Goal: Task Accomplishment & Management: Manage account settings

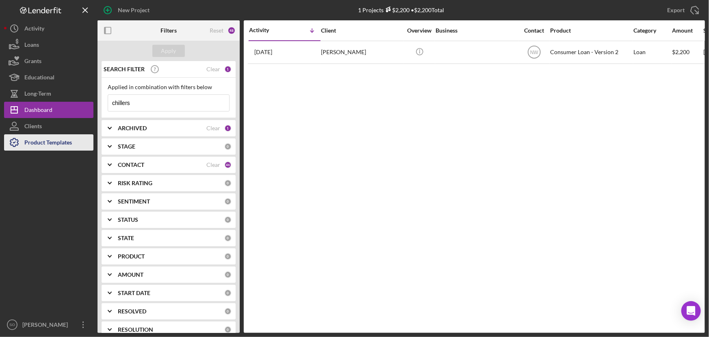
drag, startPoint x: 41, startPoint y: 139, endPoint x: 75, endPoint y: 139, distance: 34.1
click at [41, 139] on div "Product Templates" at bounding box center [48, 143] width 48 height 18
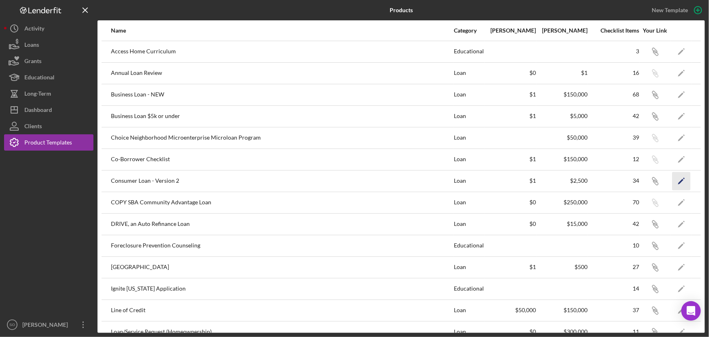
click at [675, 178] on icon "Icon/Edit" at bounding box center [682, 181] width 18 height 18
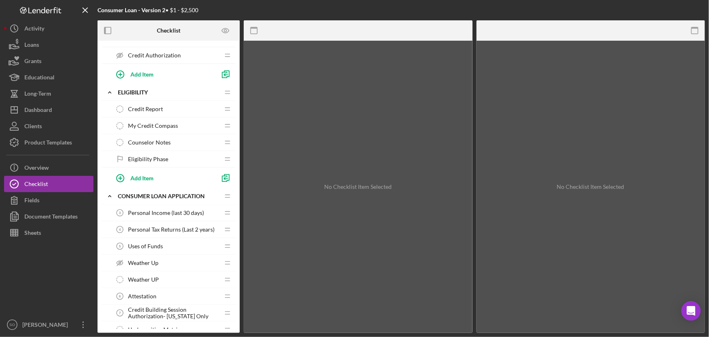
scroll to position [259, 0]
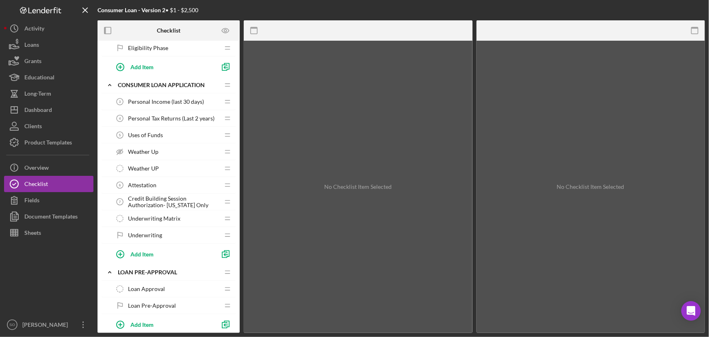
click at [161, 205] on span "Credit Building Session Authorization- [US_STATE] Only" at bounding box center [173, 201] width 91 height 13
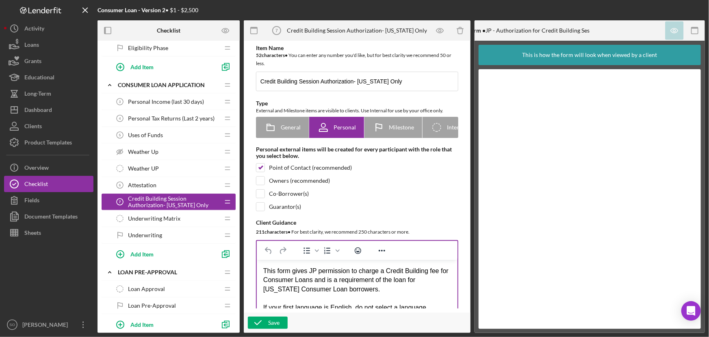
scroll to position [74, 0]
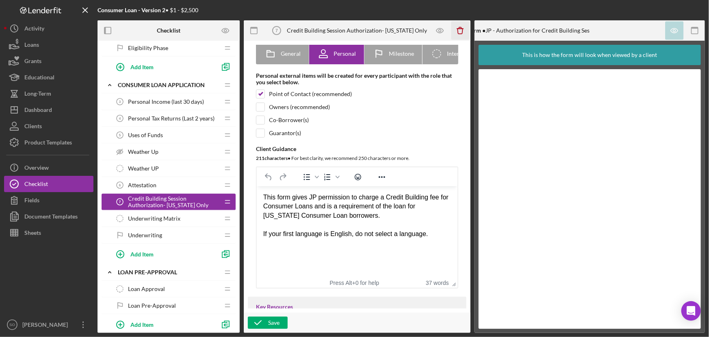
click at [459, 28] on line "button" at bounding box center [460, 28] width 6 height 0
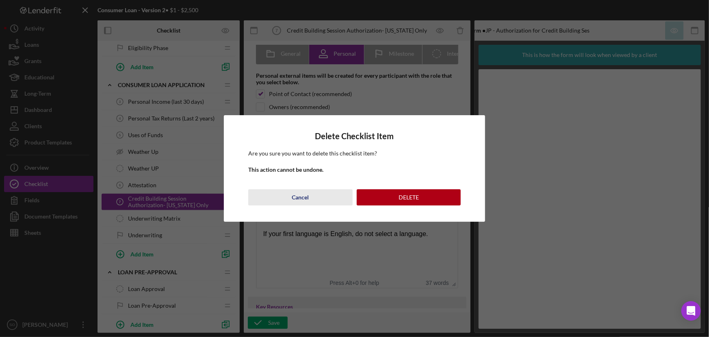
click at [313, 198] on button "Cancel" at bounding box center [300, 197] width 104 height 16
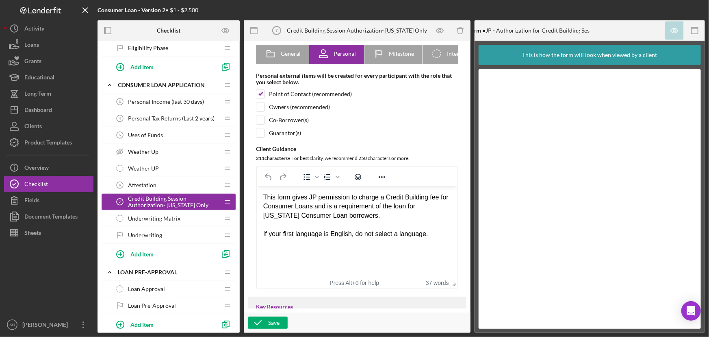
drag, startPoint x: 428, startPoint y: 242, endPoint x: 265, endPoint y: 196, distance: 169.5
click at [265, 196] on html "This form gives JP permission to charge a Credit Building fee for Consumer Loan…" at bounding box center [357, 215] width 201 height 59
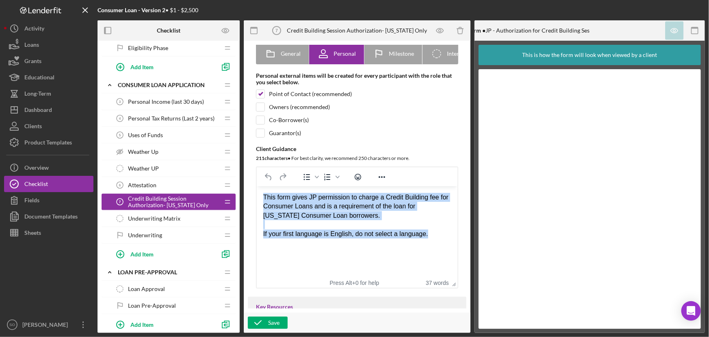
drag, startPoint x: 443, startPoint y: 236, endPoint x: 261, endPoint y: 193, distance: 186.7
click at [261, 193] on html "This form gives JP permission to charge a Credit Building fee for Consumer Loan…" at bounding box center [357, 215] width 201 height 59
copy body "This form gives JP permission to charge a Credit Building fee for Consumer Loan…"
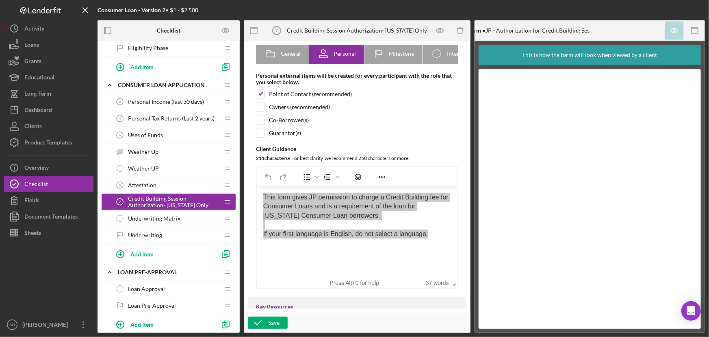
scroll to position [0, 0]
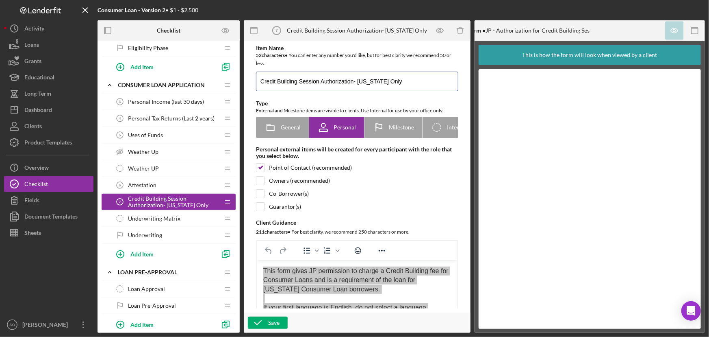
drag, startPoint x: 383, startPoint y: 81, endPoint x: 246, endPoint y: 79, distance: 136.2
click at [246, 79] on div "Item Name 52 character s • You can enter any number you'd like, but for best cl…" at bounding box center [357, 187] width 227 height 292
copy body "This form gives JP permission to charge a Credit Building fee for Consumer Loan…"
drag, startPoint x: 600, startPoint y: 31, endPoint x: 499, endPoint y: 28, distance: 101.3
click at [499, 28] on div "Lenderfit Form • JP - Authorization for Credit Building Session - COPY" at bounding box center [590, 30] width 231 height 20
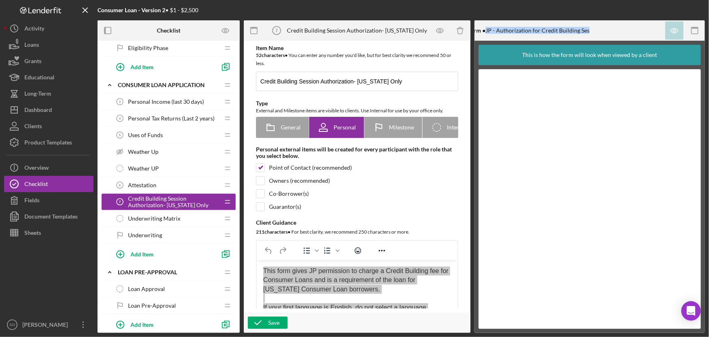
drag, startPoint x: 488, startPoint y: 29, endPoint x: 631, endPoint y: 30, distance: 143.1
click at [631, 30] on div "Lenderfit Form • JP - Authorization for Credit Building Session - COPY" at bounding box center [590, 30] width 231 height 20
copy div "JP - Authorization for Credit Building Session - COPY"
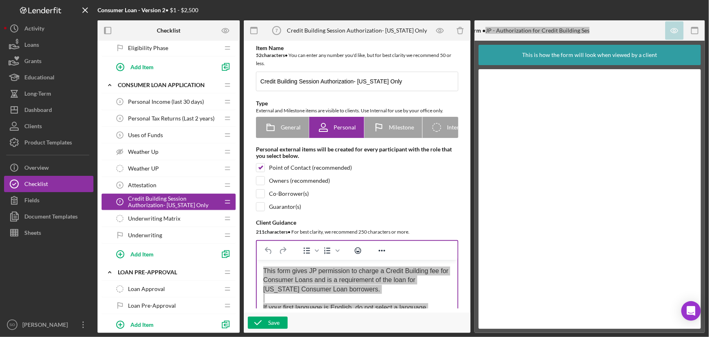
scroll to position [74, 0]
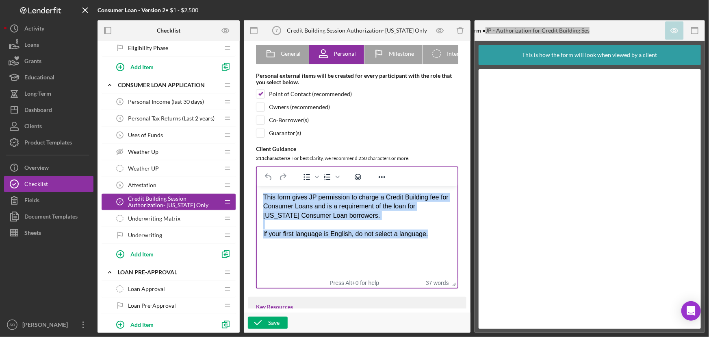
click at [371, 240] on html "This form gives JP permission to charge a Credit Building fee for Consumer Loan…" at bounding box center [357, 215] width 201 height 59
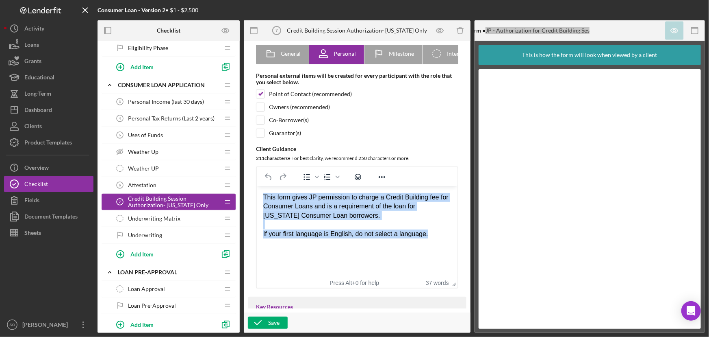
drag, startPoint x: 440, startPoint y: 238, endPoint x: 252, endPoint y: 194, distance: 193.6
click at [257, 194] on html "This form gives JP permission to charge a Credit Building fee for Consumer Loan…" at bounding box center [357, 215] width 201 height 59
copy body "This form gives JP permission to charge a Credit Building fee for Consumer Loan…"
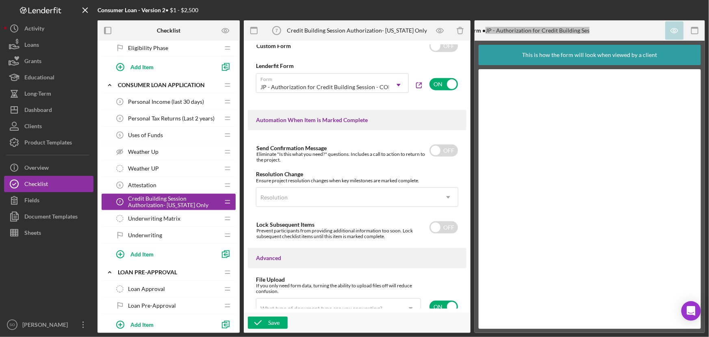
scroll to position [515, 0]
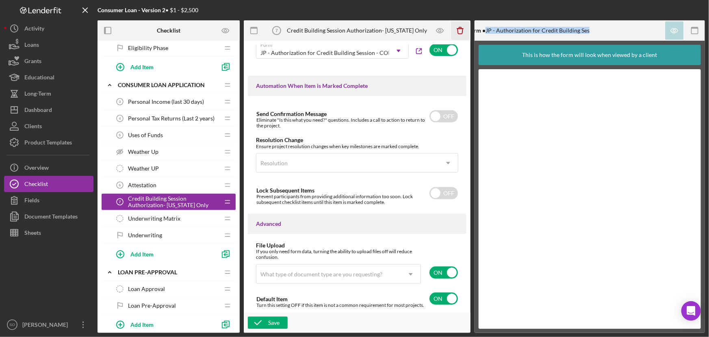
click at [460, 30] on icon "Icon/Delete" at bounding box center [460, 31] width 18 height 18
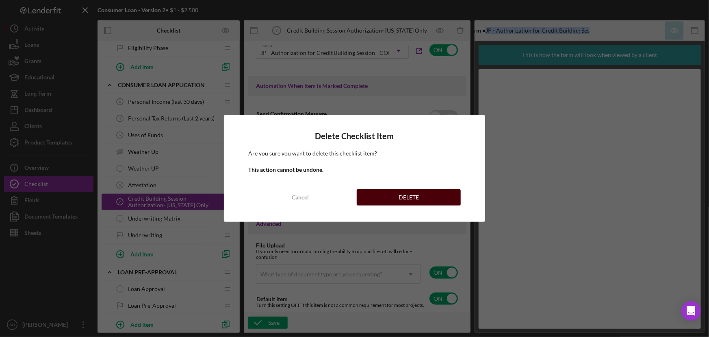
click at [398, 197] on button "DELETE" at bounding box center [409, 197] width 104 height 16
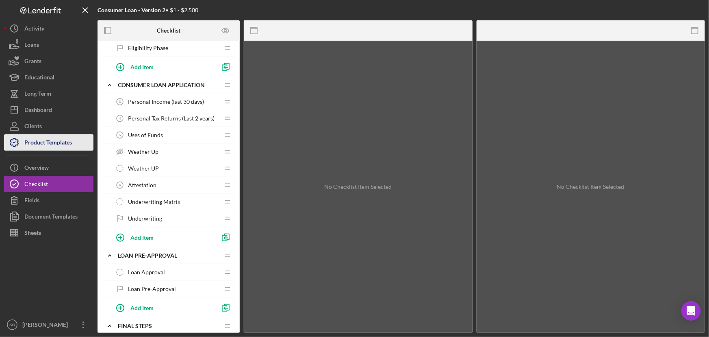
click at [46, 140] on div "Product Templates" at bounding box center [48, 143] width 48 height 18
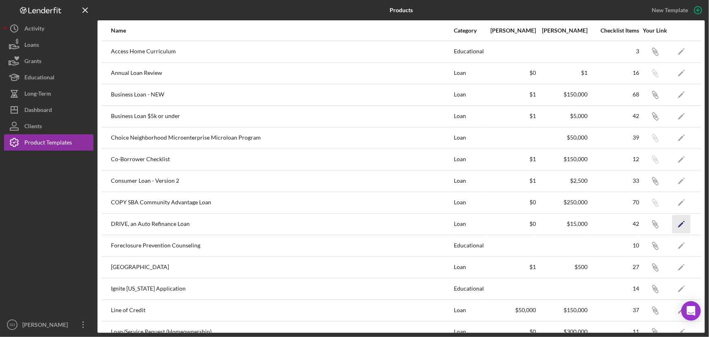
click at [676, 222] on icon "Icon/Edit" at bounding box center [682, 224] width 18 height 18
